Goal: Task Accomplishment & Management: Complete application form

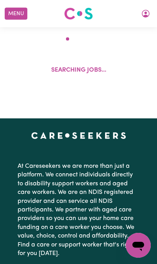
click at [144, 11] on icon "My Account" at bounding box center [145, 13] width 9 height 9
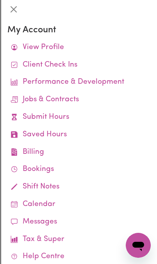
click at [30, 116] on link "Submit Hours" at bounding box center [78, 118] width 143 height 18
click at [60, 118] on link "Submit Hours" at bounding box center [78, 118] width 143 height 18
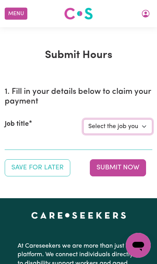
click at [128, 126] on select "Select the job you're submitting hours for... [[PERSON_NAME]] [DEMOGRAPHIC_DATA…" at bounding box center [117, 126] width 69 height 15
select select "15178"
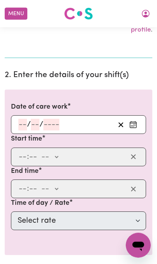
click at [21, 122] on input "number" at bounding box center [22, 125] width 9 height 12
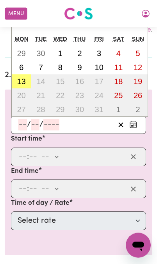
scroll to position [253, 0]
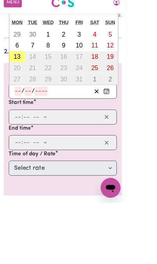
click at [18, 77] on abbr "13" at bounding box center [21, 81] width 9 height 9
type input "[DATE]"
type input "13"
type input "10"
type input "2025"
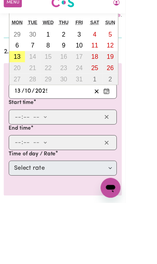
scroll to position [264, 0]
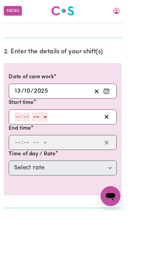
click at [19, 146] on input "number" at bounding box center [22, 147] width 9 height 12
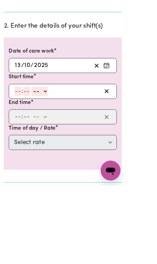
type input "9"
type input "30"
click at [46, 141] on select "-- am pm" at bounding box center [47, 147] width 20 height 12
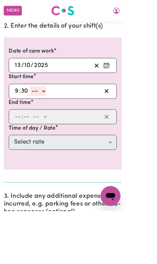
select select "am"
type input "09:30"
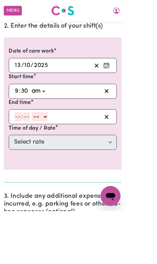
click at [24, 142] on input "number" at bounding box center [22, 147] width 9 height 12
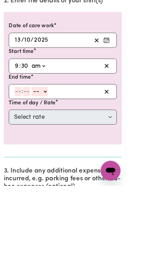
type input "2"
type input "56"
click at [50, 141] on select "-- am pm" at bounding box center [47, 147] width 20 height 12
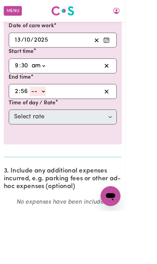
select select "pm"
type input "14:56"
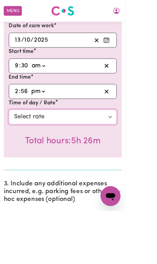
click at [24, 143] on select "Select rate $45.00 - Weekday Daytime - Assistance with Self Care Activities - S…" at bounding box center [78, 146] width 135 height 19
select select "63213"
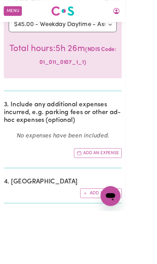
scroll to position [447, 0]
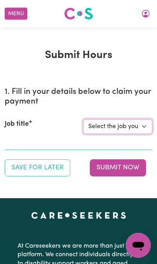
click at [125, 128] on select "Select the job you're submitting hours for... [[PERSON_NAME]] [DEMOGRAPHIC_DATA…" at bounding box center [117, 126] width 69 height 15
select select "15178"
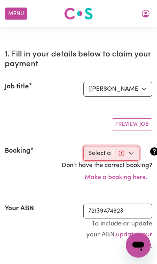
click at [122, 151] on select "Select a booking... [DATE] 09:30am to 01:30pm (RECURRING) [DATE] 09:30am to 01:…" at bounding box center [111, 153] width 56 height 15
select select "367893"
type input "[DATE]"
type input "13"
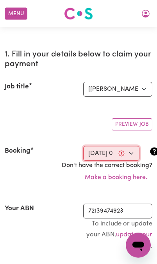
type input "10"
type input "2025"
type input "09:30"
type input "9"
type input "30"
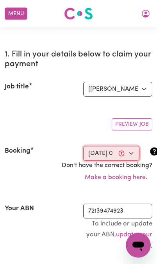
select select "am"
type input "13:30"
type input "1"
type input "30"
select select "pm"
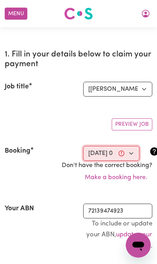
select select "63213"
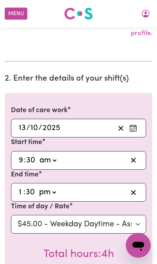
click at [26, 187] on input "30" at bounding box center [30, 192] width 10 height 12
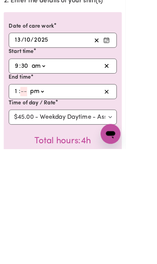
type input "5"
type input "13:05"
type input "58"
type input "13:58"
type input "58"
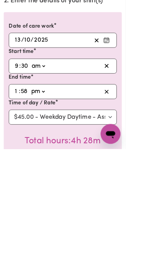
click at [15, 183] on div "13:58 1 : 58 am pm" at bounding box center [78, 192] width 135 height 19
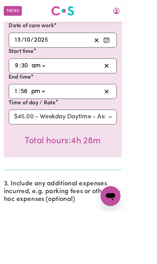
click at [21, 116] on input "1" at bounding box center [20, 115] width 5 height 12
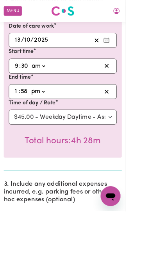
type input "2"
type input "14:58"
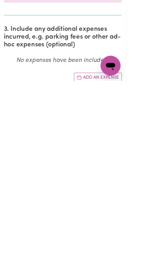
scroll to position [359, 0]
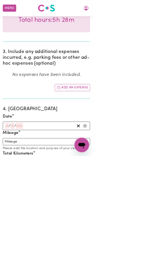
click at [18, 208] on input "number" at bounding box center [21, 213] width 6 height 11
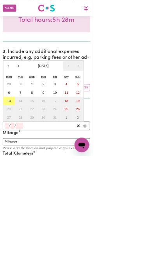
scroll to position [486, 0]
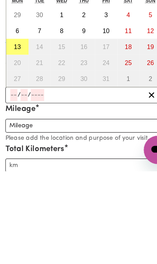
click at [12, 148] on button "13" at bounding box center [14, 155] width 19 height 14
type input "[DATE]"
type input "13"
type input "10"
type input "2025"
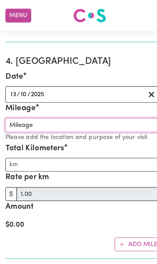
click at [13, 104] on input "Mileage" at bounding box center [78, 110] width 147 height 12
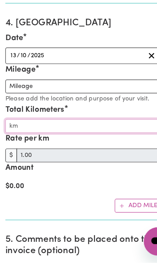
click at [15, 138] on input "Total Kilometers" at bounding box center [78, 144] width 147 height 12
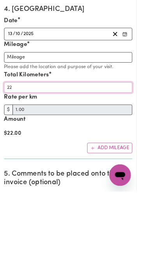
type input "22"
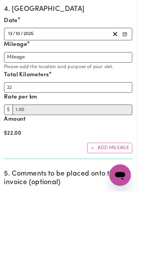
scroll to position [644, 0]
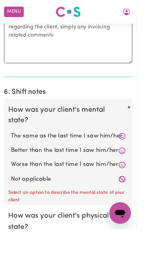
click at [136, 168] on label "Better than the last time I saw him/her" at bounding box center [78, 173] width 132 height 10
click at [12, 168] on input "Better than the last time I saw him/her" at bounding box center [12, 168] width 0 height 0
radio input "true"
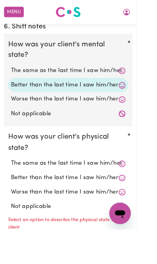
click at [136, 199] on label "Better than the last time I saw him/her" at bounding box center [78, 204] width 132 height 10
click at [12, 199] on input "Better than the last time I saw him/her" at bounding box center [12, 199] width 0 height 0
radio input "true"
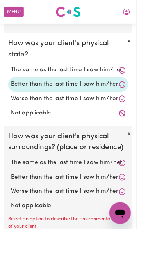
click at [143, 200] on icon at bounding box center [140, 204] width 8 height 8
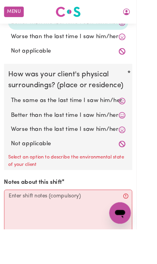
scroll to position [1114, 0]
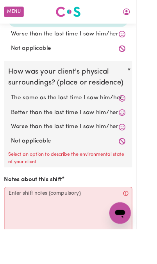
click at [135, 125] on label "Better than the last time I saw him/her" at bounding box center [78, 130] width 132 height 10
click at [12, 124] on input "Better than the last time I saw him/her" at bounding box center [12, 124] width 0 height 0
radio input "true"
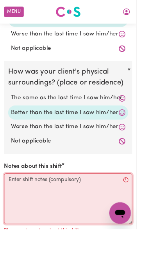
click at [86, 206] on textarea "Notes about this shift" at bounding box center [78, 229] width 147 height 58
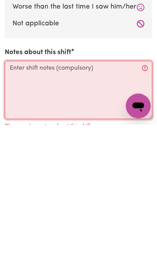
paste textarea "Lorem Ipsu: 1:98 do – 9:16 si Ametco Adipiscingel • Seddo: Eiusmod te inc utlab…"
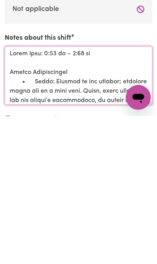
scroll to position [0, 0]
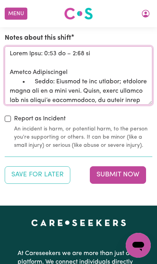
click at [12, 64] on textarea "Notes about this shift" at bounding box center [78, 75] width 147 height 58
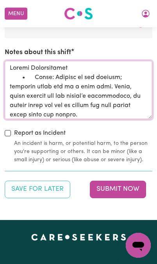
type textarea "Loremi Dolorsitamet • Conse: Adipisc el sed doeiusm; temporin utlab etd ma a en…"
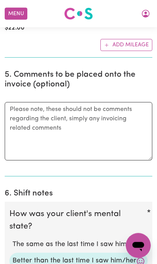
scroll to position [769, 0]
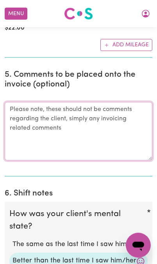
click at [90, 111] on textarea "Comments" at bounding box center [78, 131] width 147 height 58
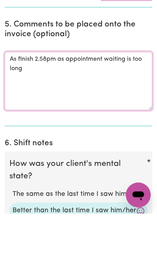
click at [55, 102] on textarea "As finish 2.58pm as appointment waiting is too long" at bounding box center [78, 131] width 147 height 58
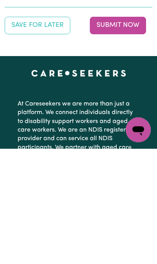
scroll to position [1310, 0]
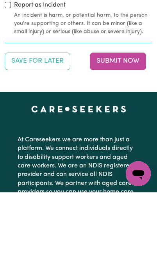
type textarea "As finish 2.58pm instead of 1.30pm as appointment waiting is too long"
click at [116, 124] on button "Submit Now" at bounding box center [118, 132] width 56 height 17
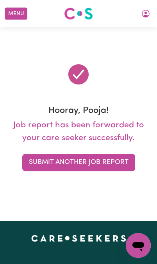
scroll to position [0, 0]
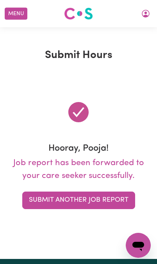
click at [75, 200] on button "Submit Another Job Report" at bounding box center [78, 200] width 113 height 17
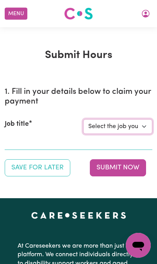
click at [134, 127] on select "Select the job you're submitting hours for... [[PERSON_NAME]] [DEMOGRAPHIC_DATA…" at bounding box center [117, 126] width 69 height 15
